Goal: Transaction & Acquisition: Purchase product/service

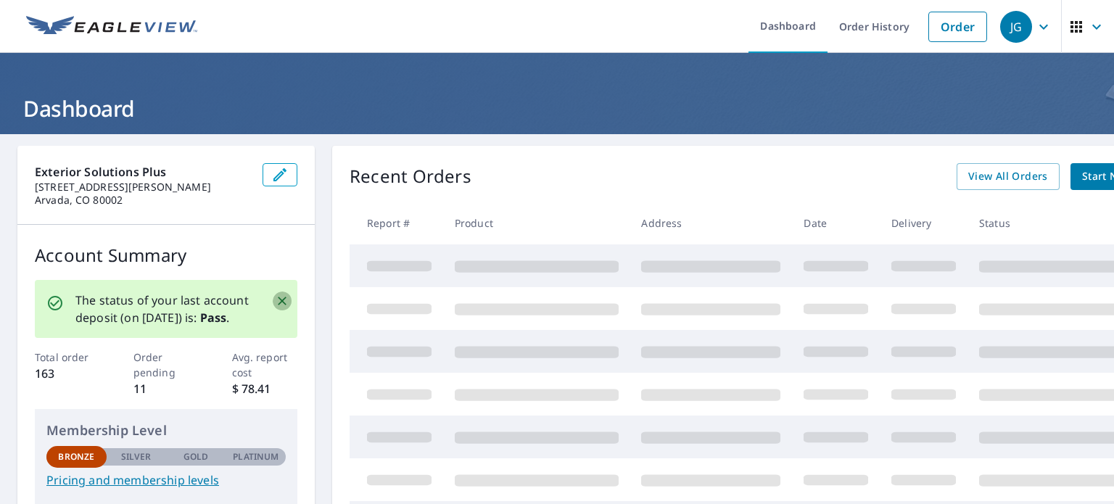
click at [282, 303] on icon "Close" at bounding box center [282, 301] width 15 height 15
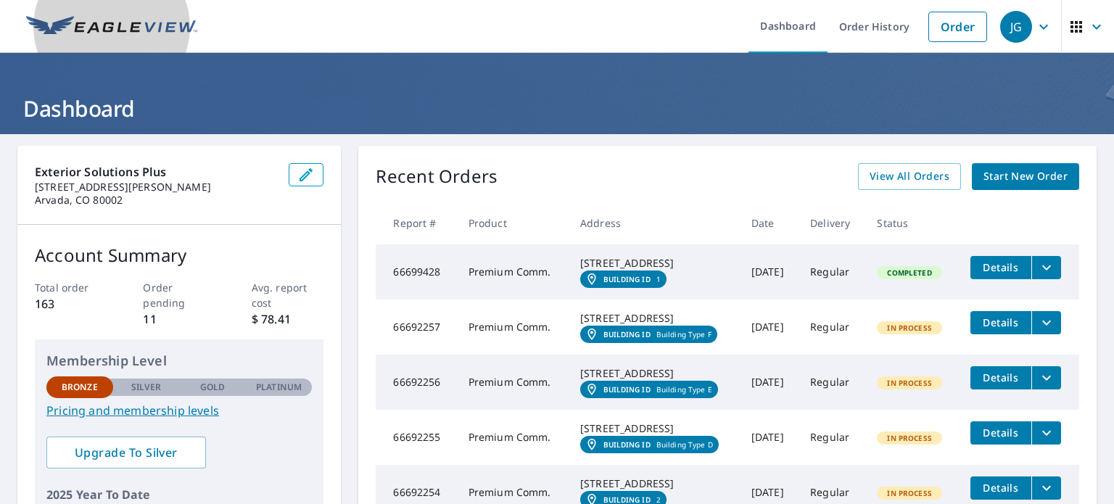
click at [100, 34] on img at bounding box center [111, 27] width 171 height 22
click at [59, 22] on img at bounding box center [111, 27] width 171 height 22
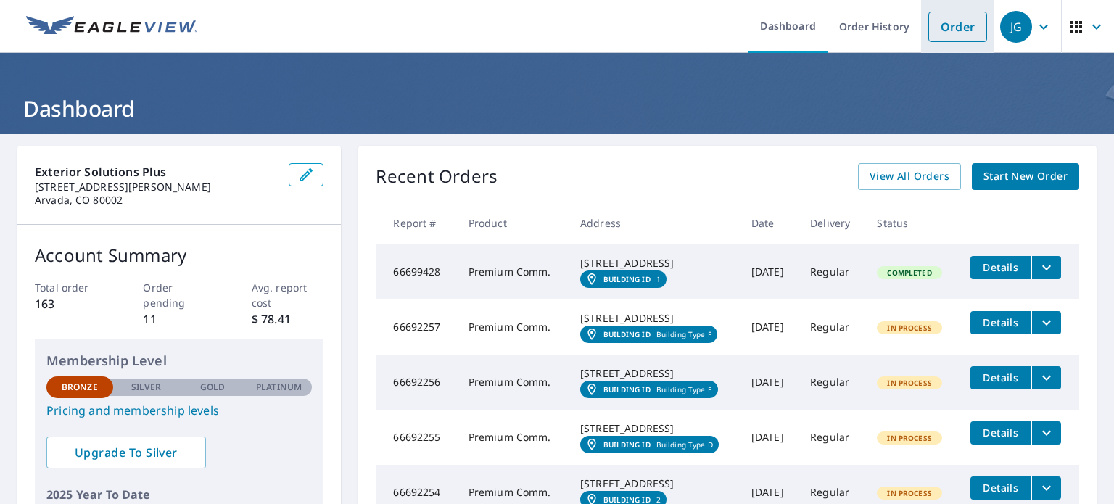
click at [968, 29] on link "Order" at bounding box center [958, 27] width 59 height 30
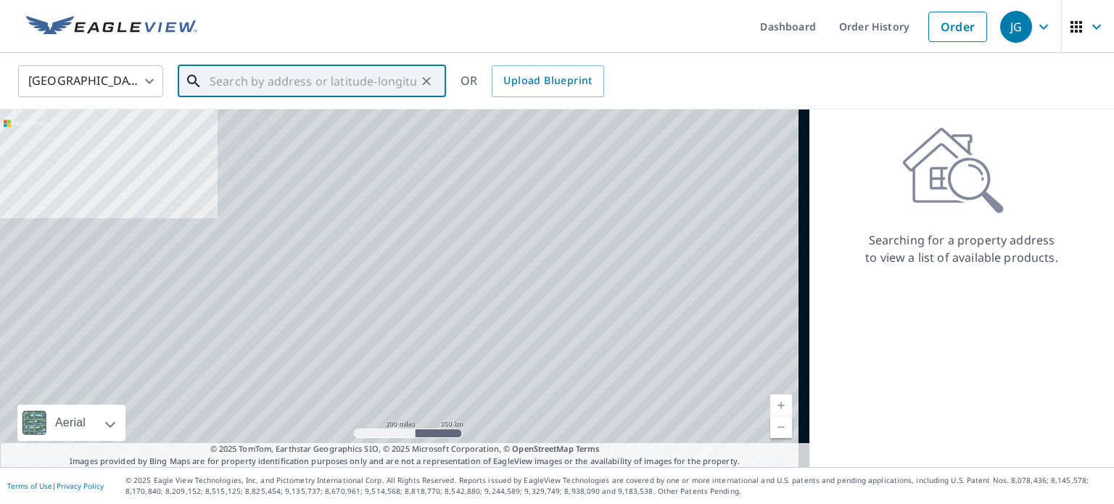
click at [261, 83] on input "text" at bounding box center [313, 81] width 207 height 41
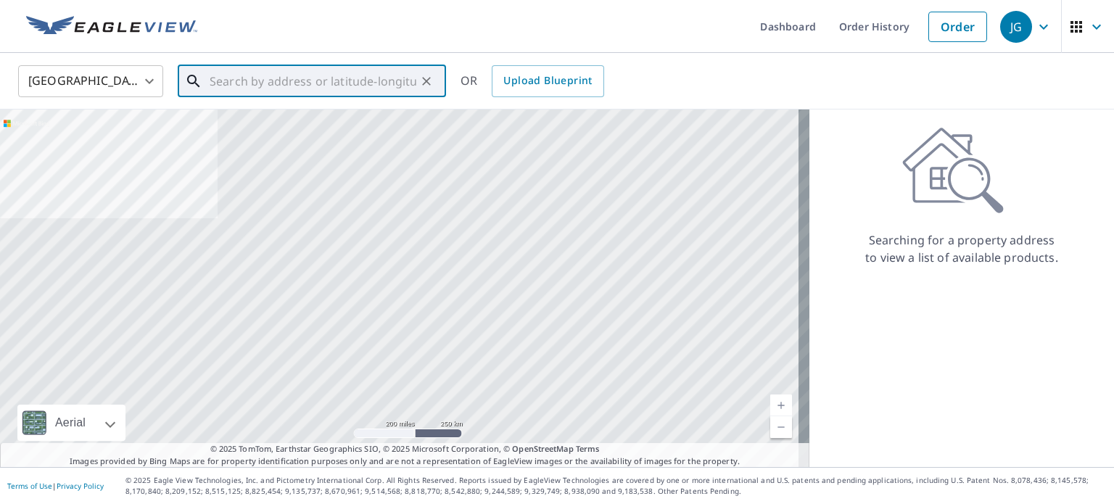
paste input "[STREET_ADDRESS]"
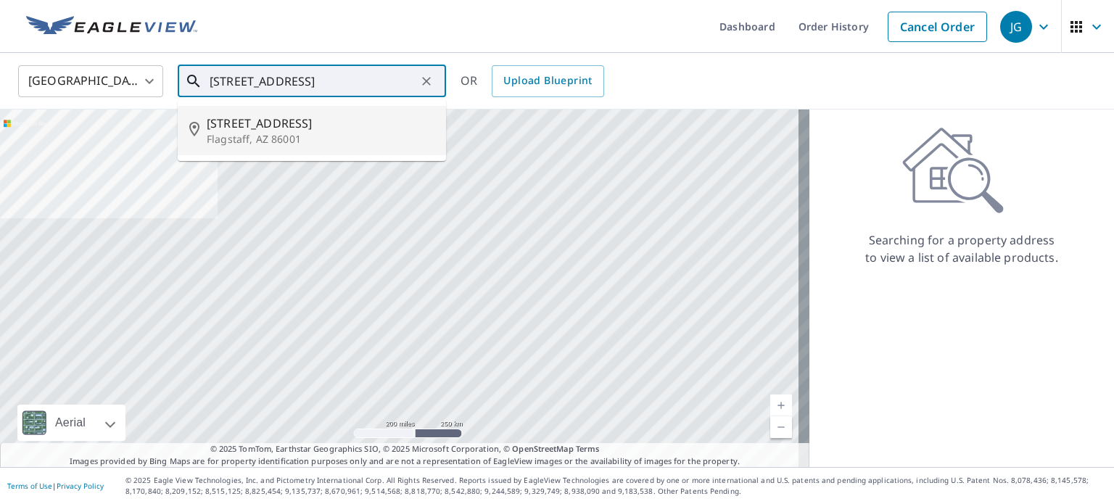
click at [351, 127] on span "[STREET_ADDRESS]" at bounding box center [321, 123] width 228 height 17
type input "[STREET_ADDRESS]"
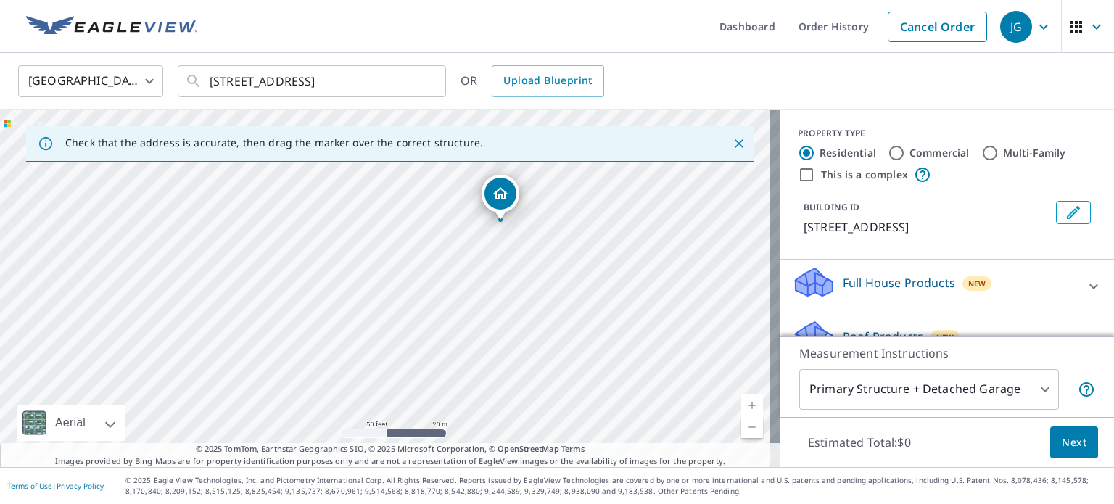
drag, startPoint x: 496, startPoint y: 252, endPoint x: 519, endPoint y: 248, distance: 23.5
click at [519, 248] on div "[STREET_ADDRESS]" at bounding box center [390, 289] width 781 height 358
drag, startPoint x: 490, startPoint y: 334, endPoint x: 498, endPoint y: 266, distance: 67.9
click at [498, 266] on div "[STREET_ADDRESS]" at bounding box center [390, 289] width 781 height 358
drag, startPoint x: 522, startPoint y: 331, endPoint x: 525, endPoint y: 305, distance: 25.6
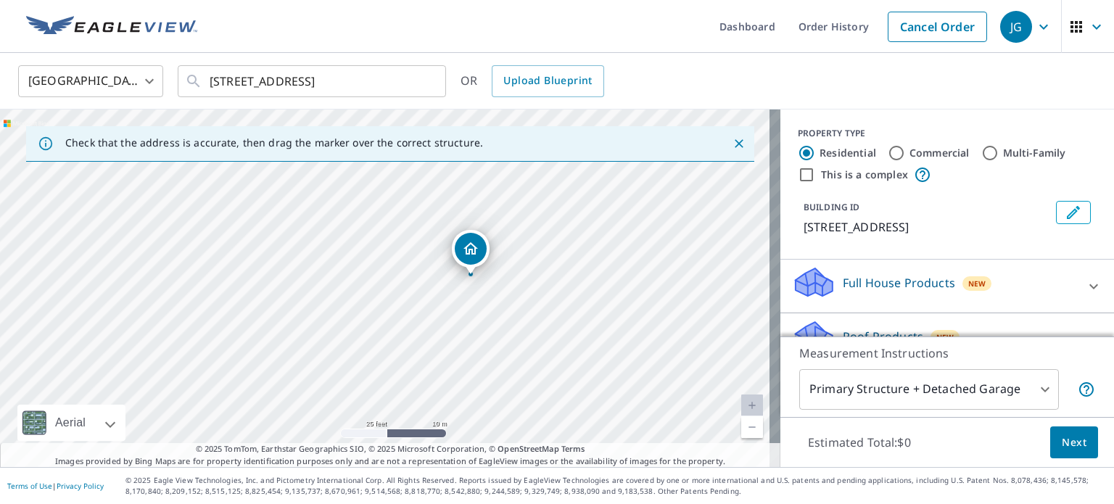
click at [525, 305] on div "[STREET_ADDRESS]" at bounding box center [390, 289] width 781 height 358
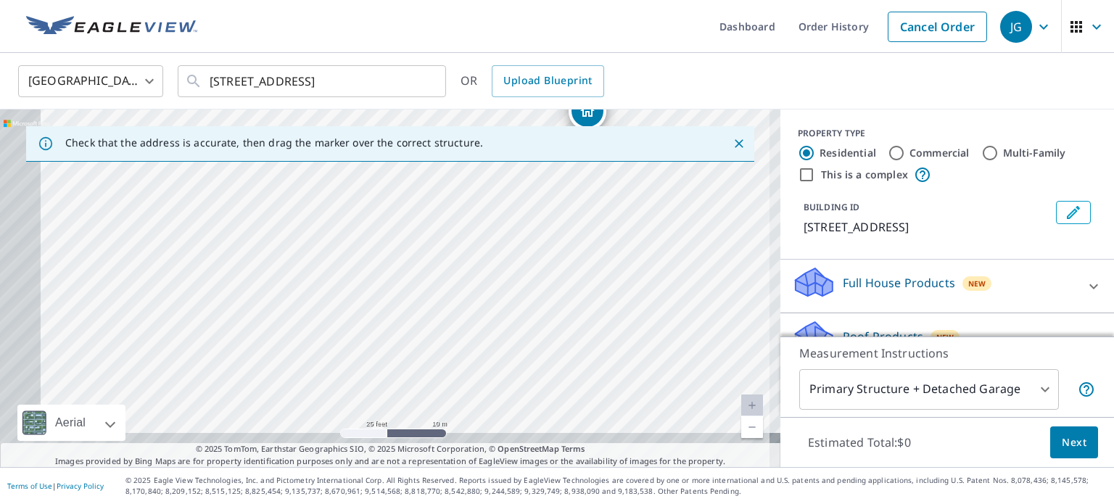
drag, startPoint x: 496, startPoint y: 336, endPoint x: 618, endPoint y: 260, distance: 144.0
click at [618, 260] on div "[STREET_ADDRESS]" at bounding box center [390, 289] width 781 height 358
